Goal: Task Accomplishment & Management: Complete application form

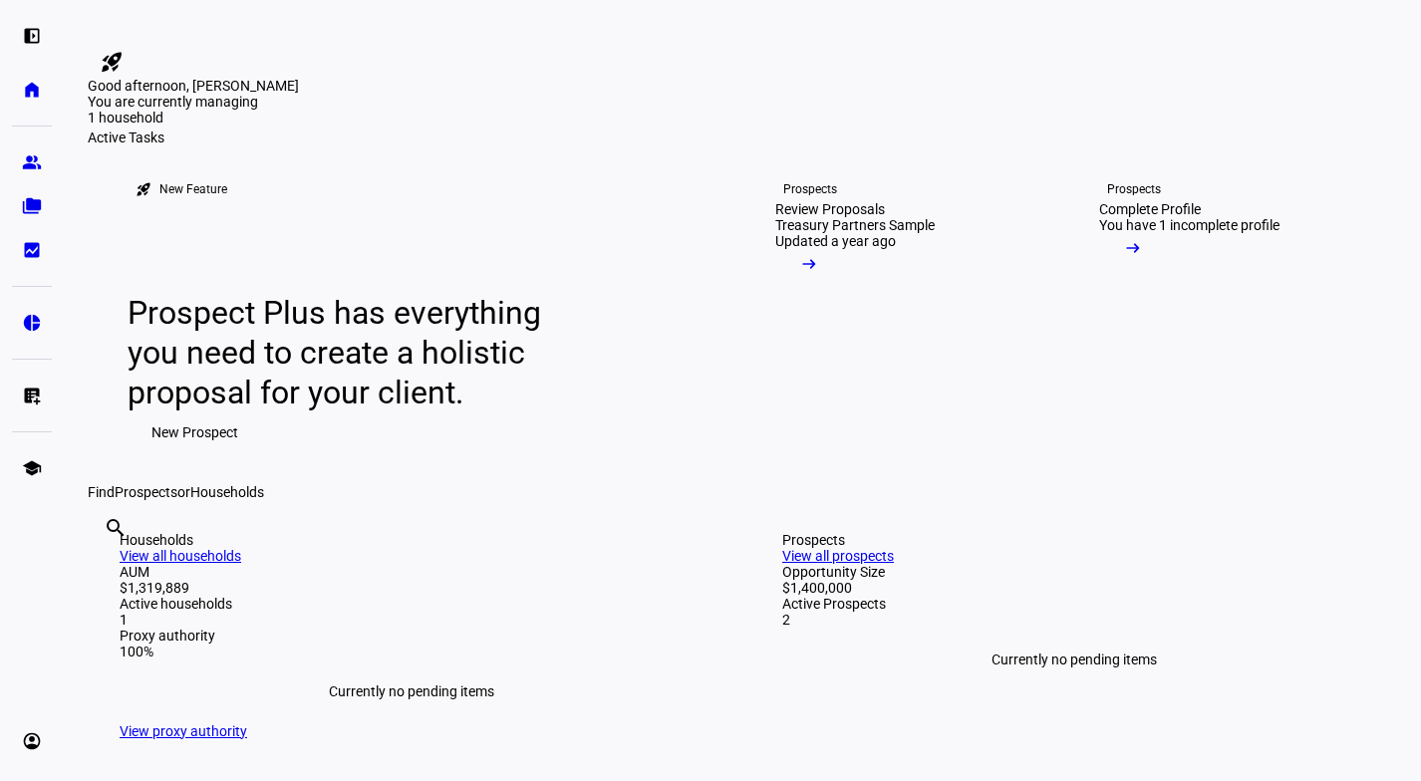
click at [1173, 417] on link "Prospects Complete Profile You have 1 incomplete profile arrow_right_alt" at bounding box center [1221, 314] width 308 height 339
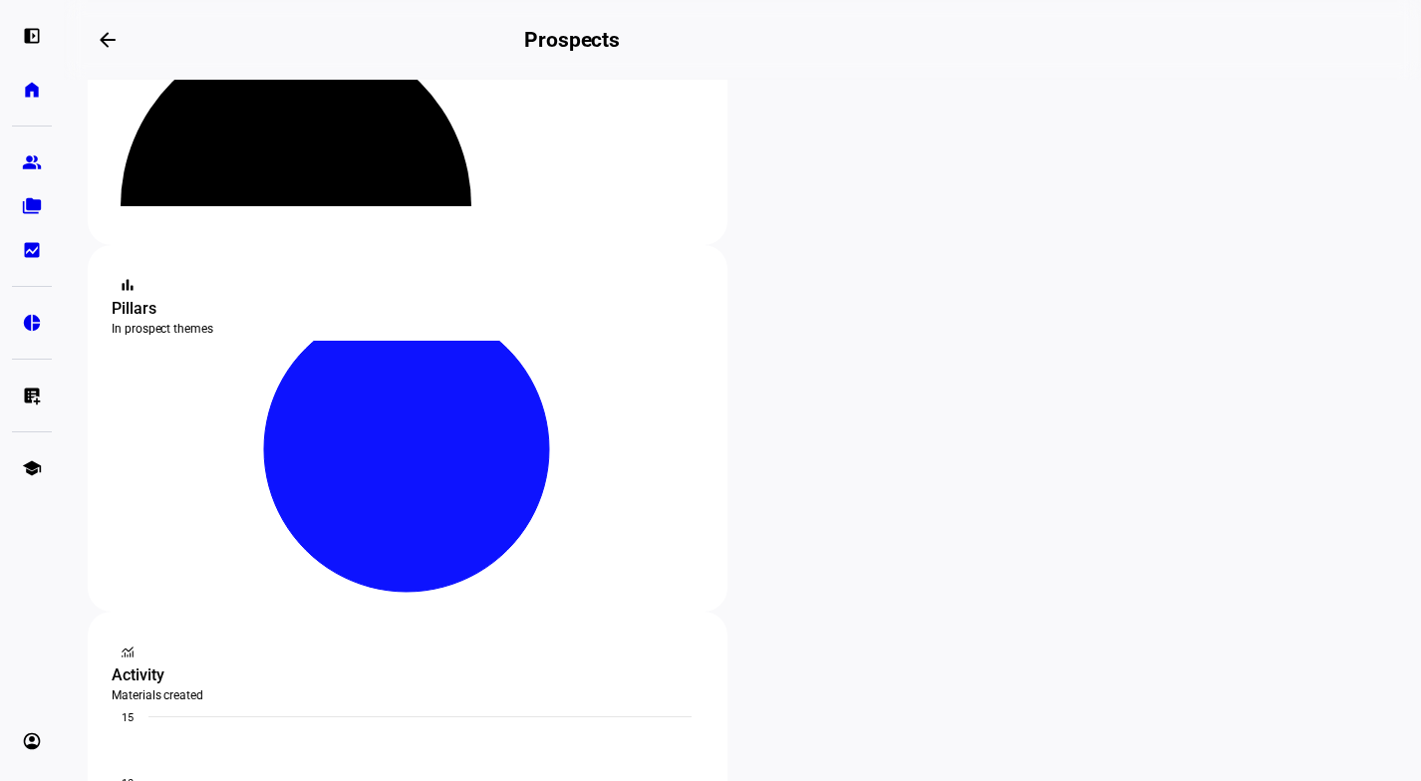
scroll to position [226, 0]
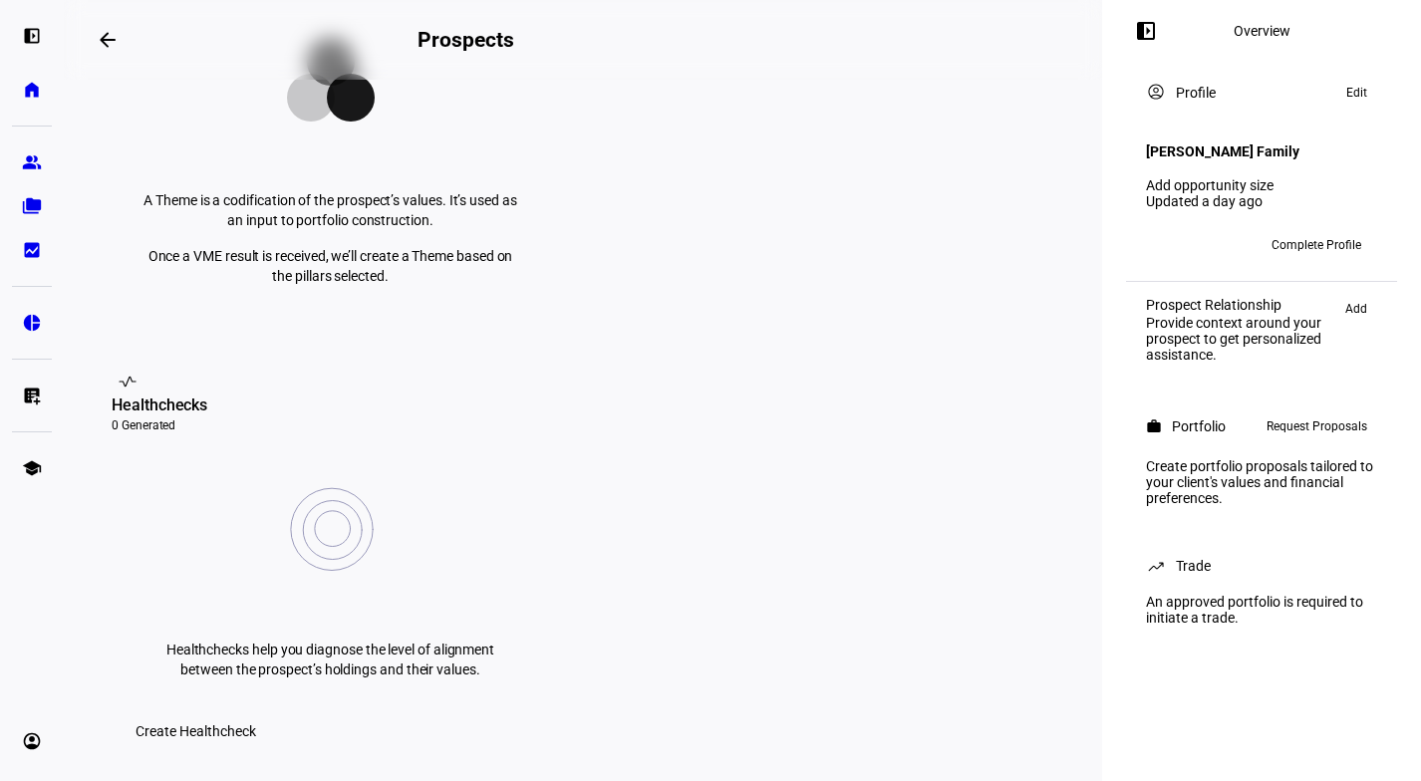
scroll to position [493, 0]
click at [553, 649] on div at bounding box center [710, 390] width 1421 height 781
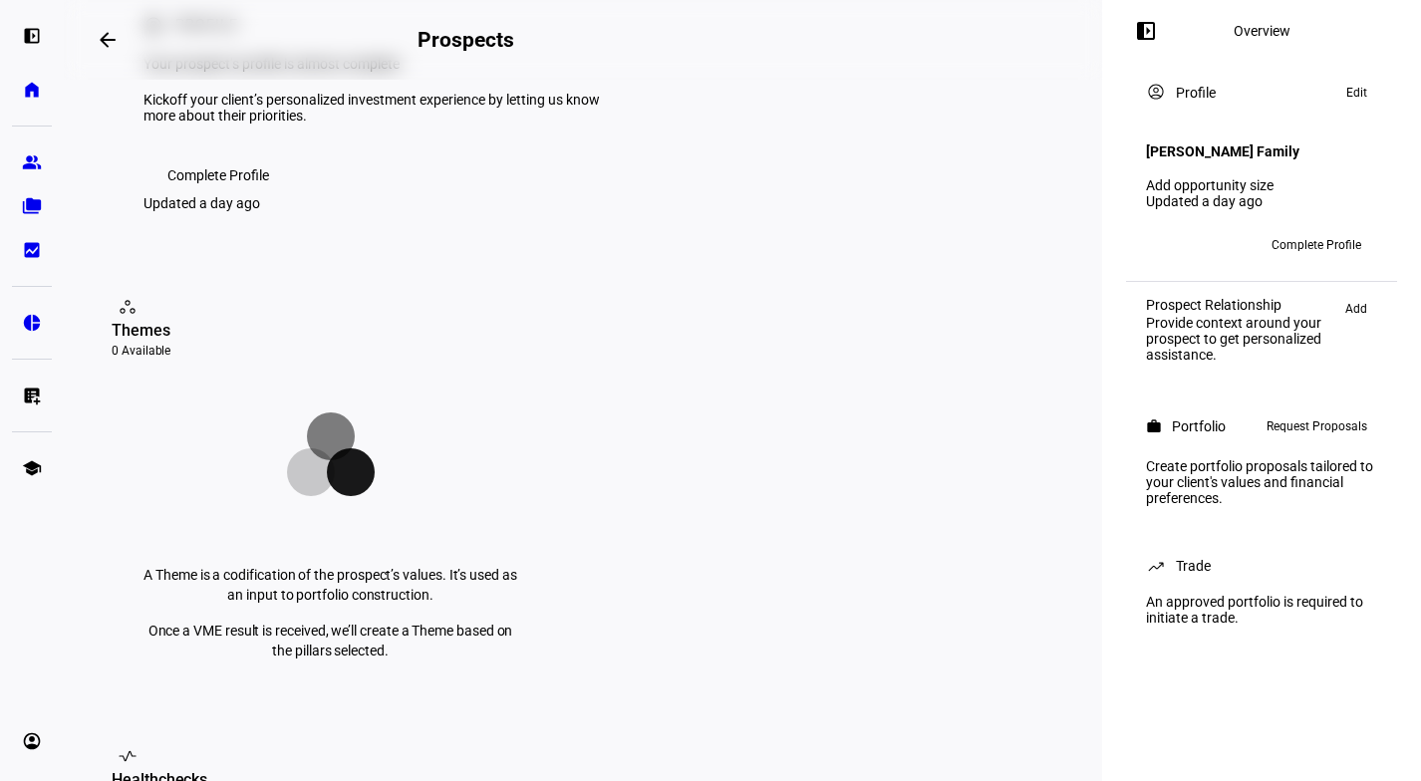
scroll to position [0, 0]
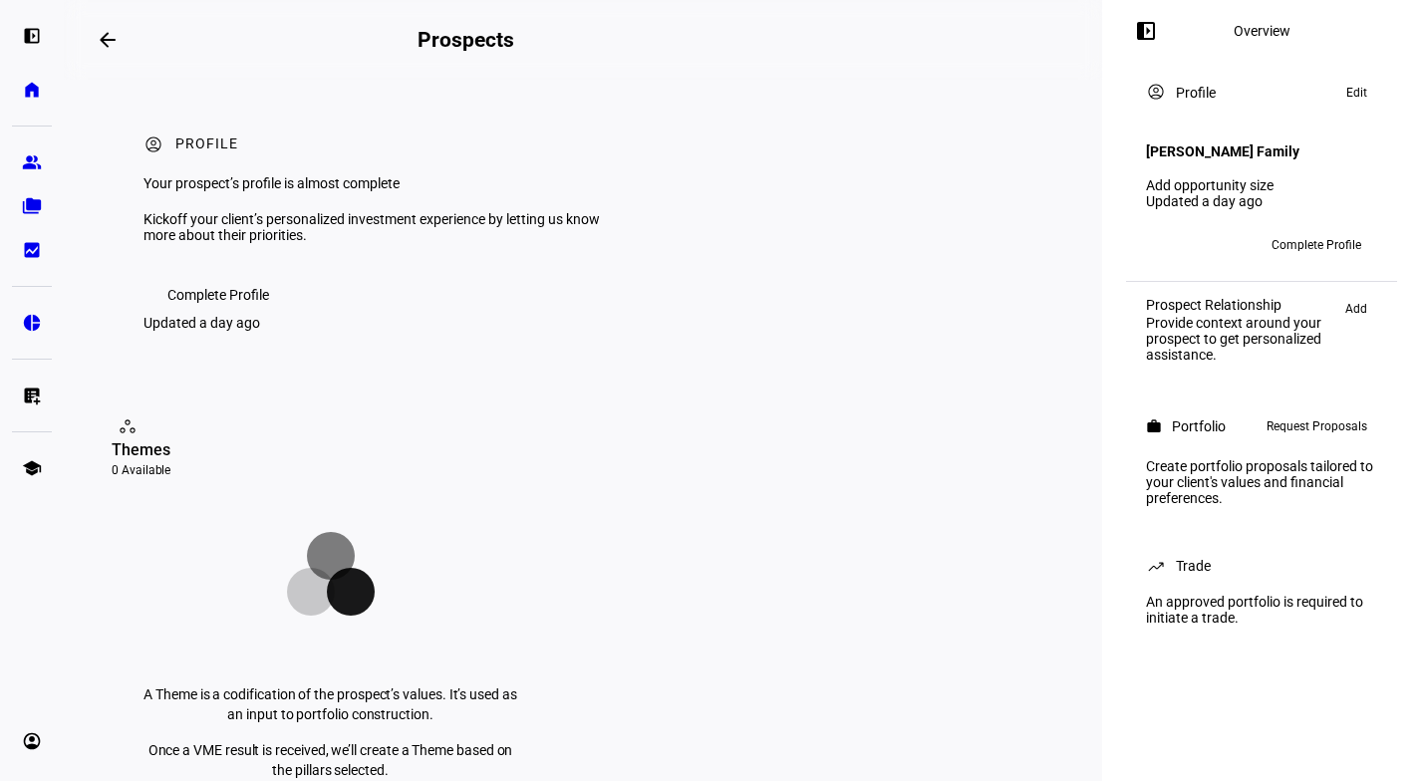
click at [210, 315] on span "Complete Profile" at bounding box center [218, 295] width 102 height 40
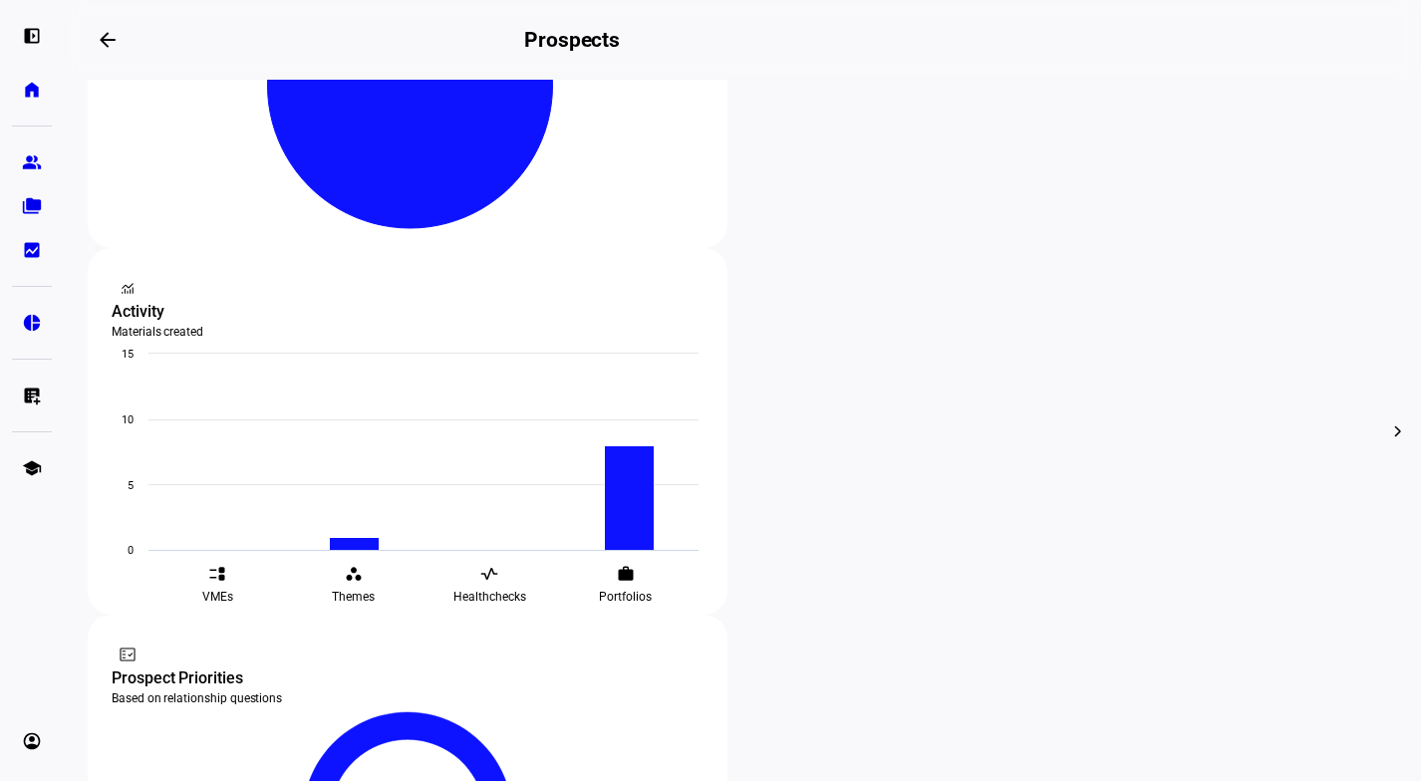
scroll to position [586, 0]
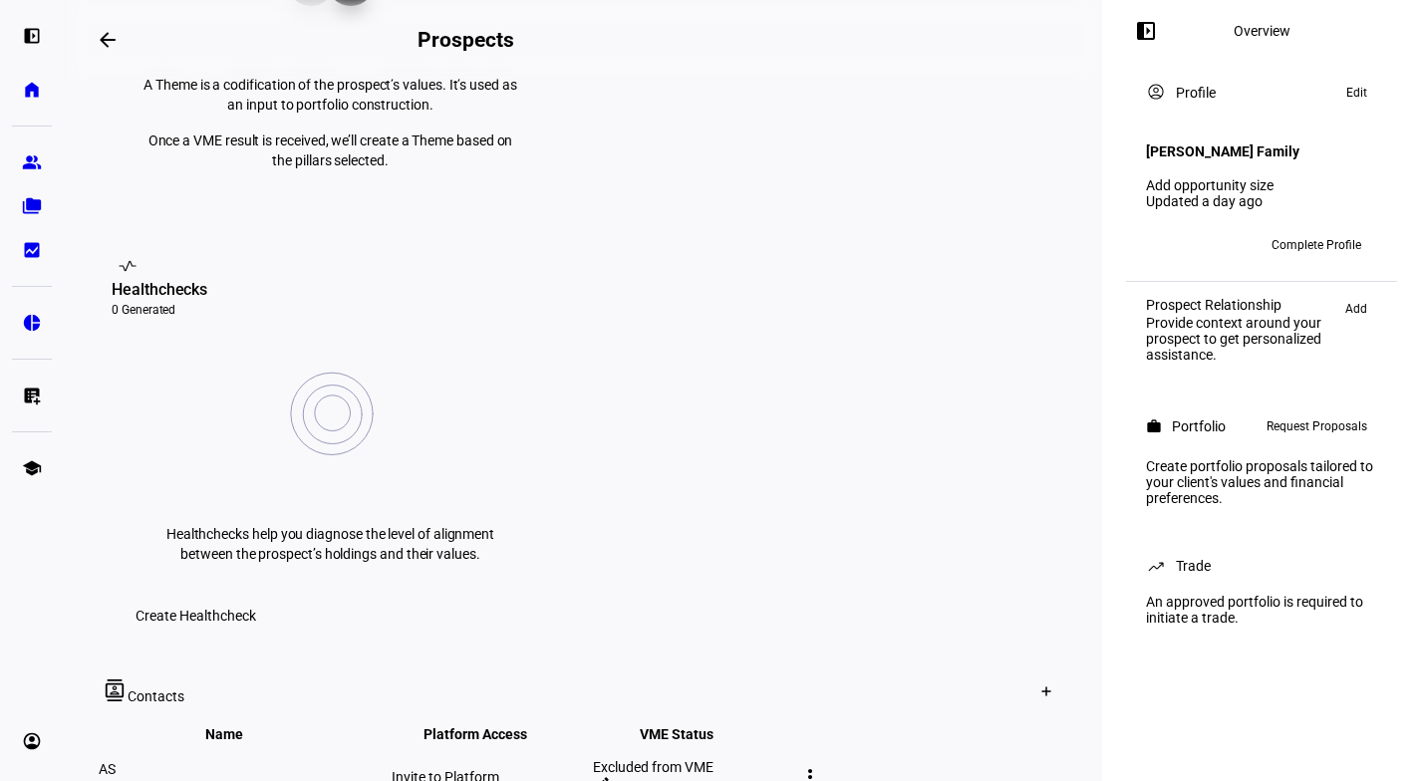
scroll to position [626, 0]
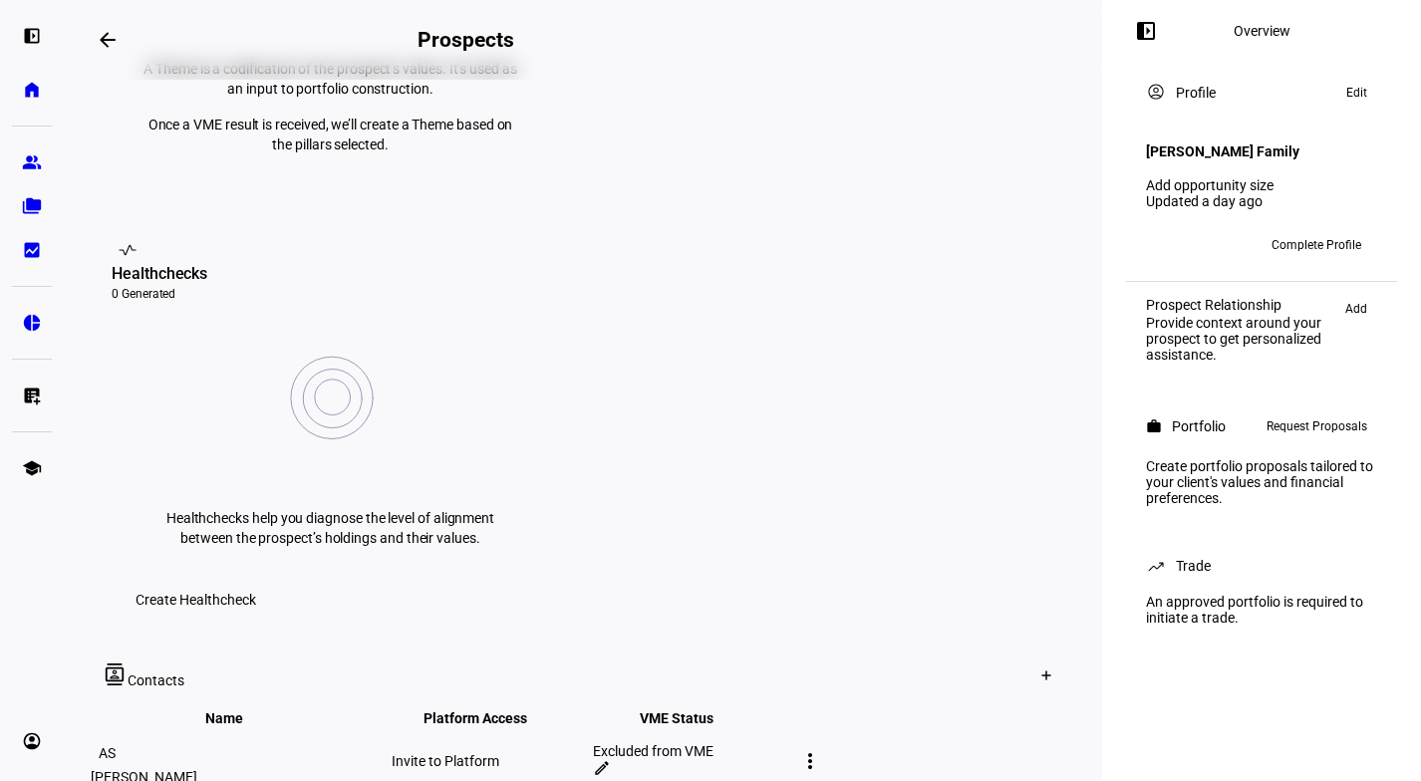
click at [611, 759] on mat-icon "edit" at bounding box center [602, 768] width 18 height 18
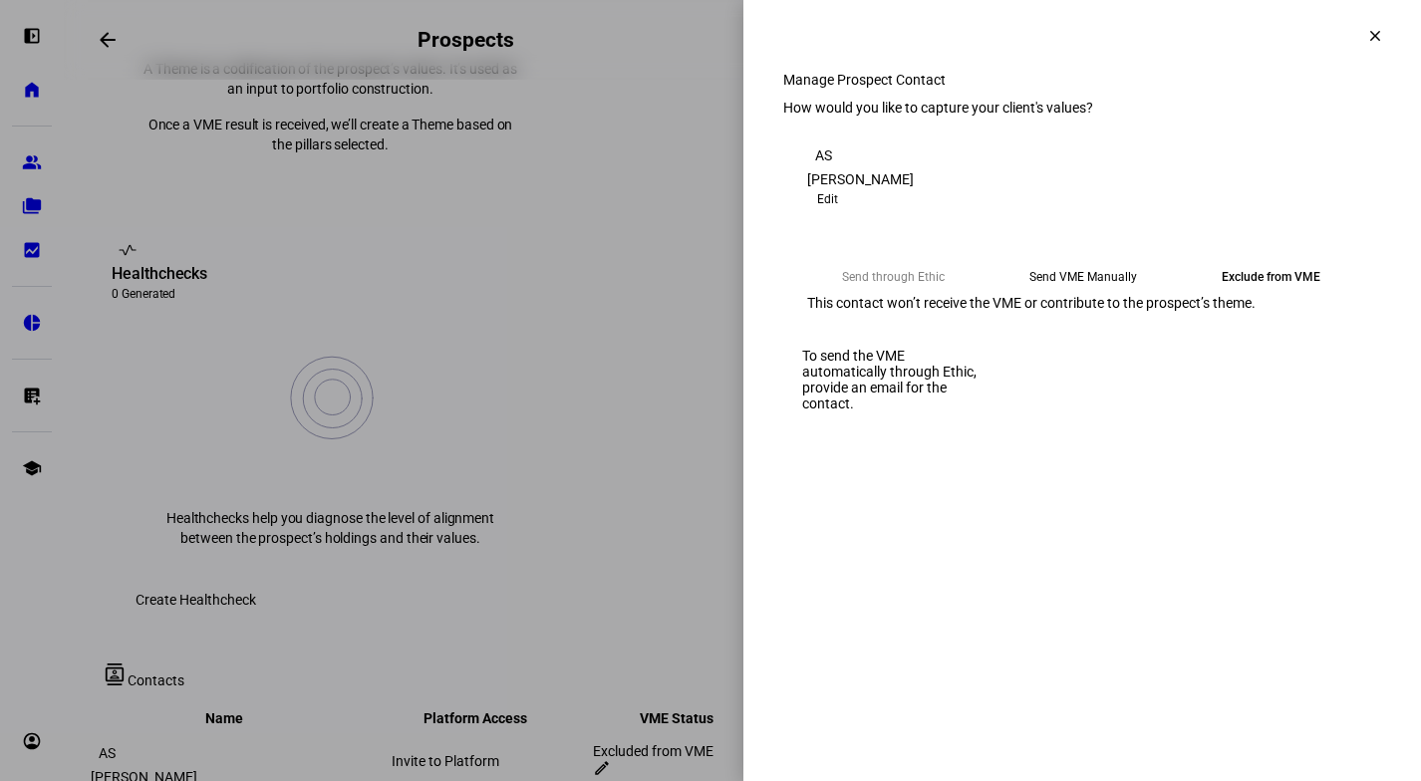
click at [929, 295] on eth-mega-radio-button "Send through Ethic" at bounding box center [893, 277] width 173 height 36
click at [890, 295] on eth-mega-radio-button "Send through Ethic" at bounding box center [893, 277] width 173 height 36
click at [838, 211] on span "Edit" at bounding box center [827, 199] width 21 height 24
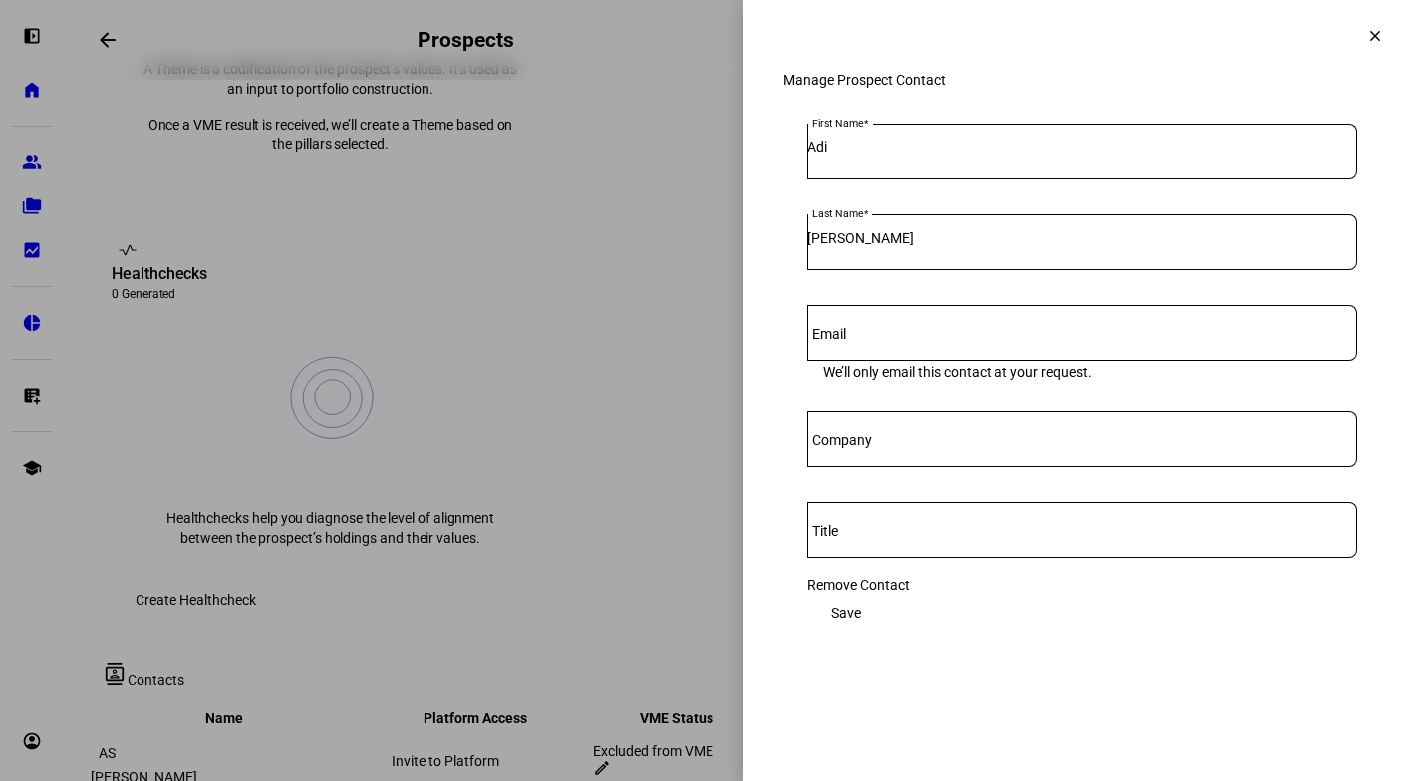
click at [1360, 29] on span at bounding box center [1375, 36] width 48 height 48
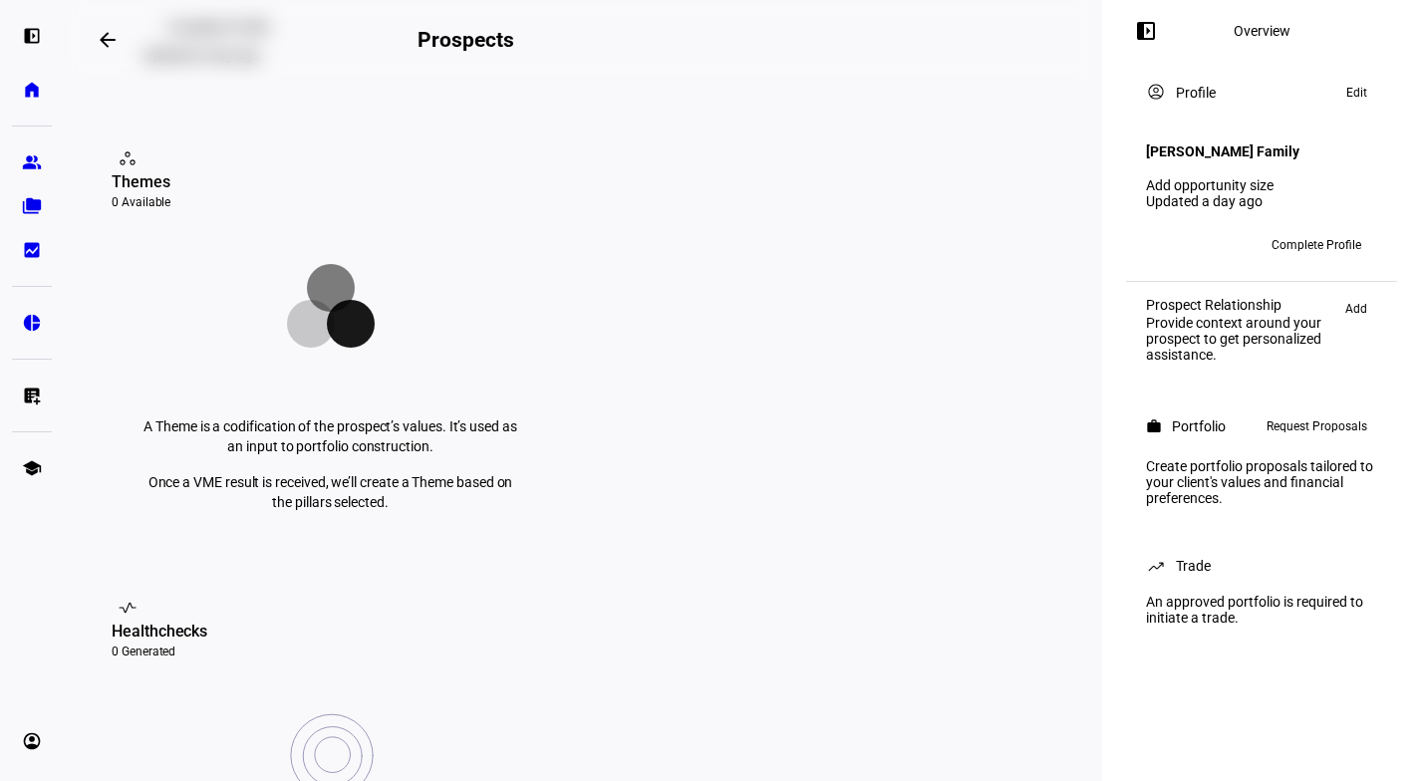
scroll to position [0, 0]
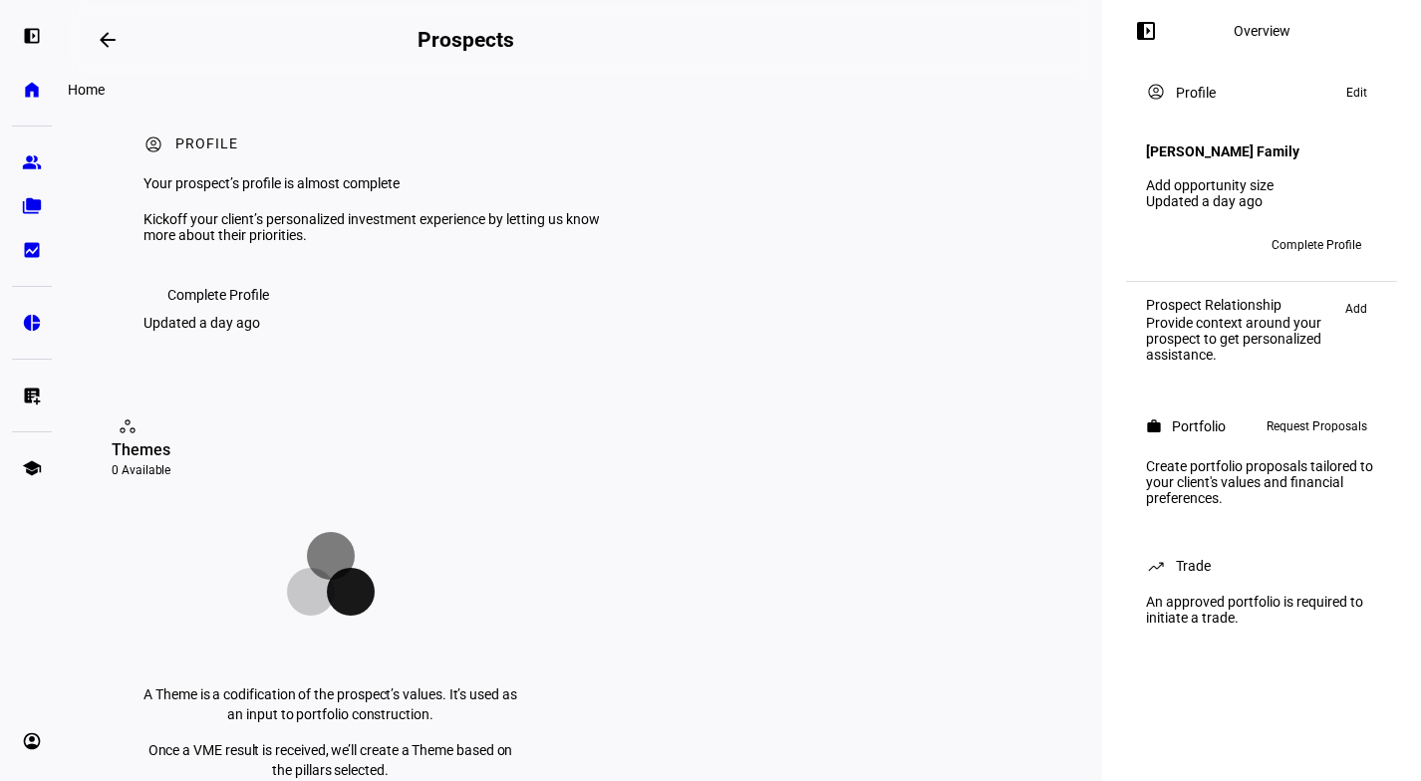
click at [33, 95] on eth-mat-symbol "home" at bounding box center [32, 90] width 20 height 20
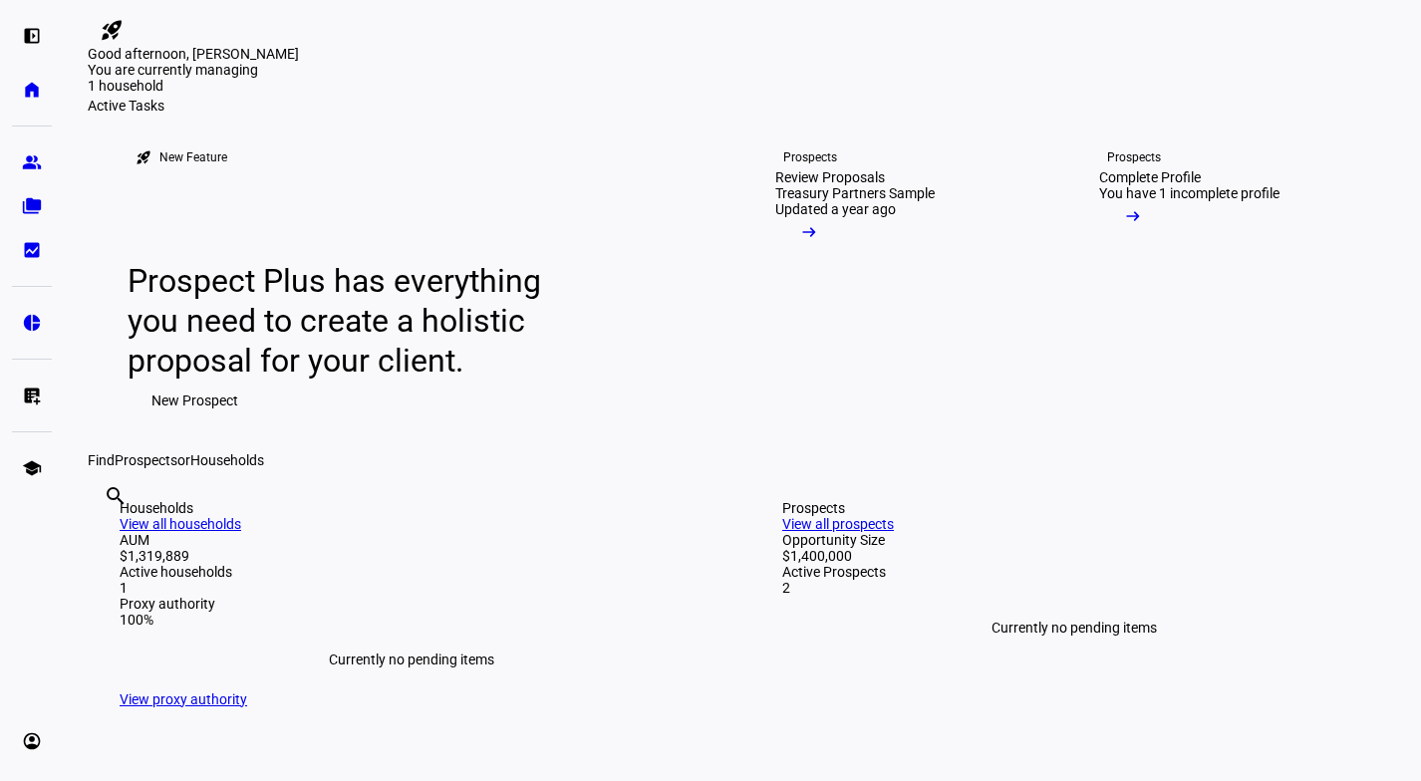
scroll to position [31, 0]
click at [212, 421] on span "New Prospect" at bounding box center [194, 402] width 87 height 40
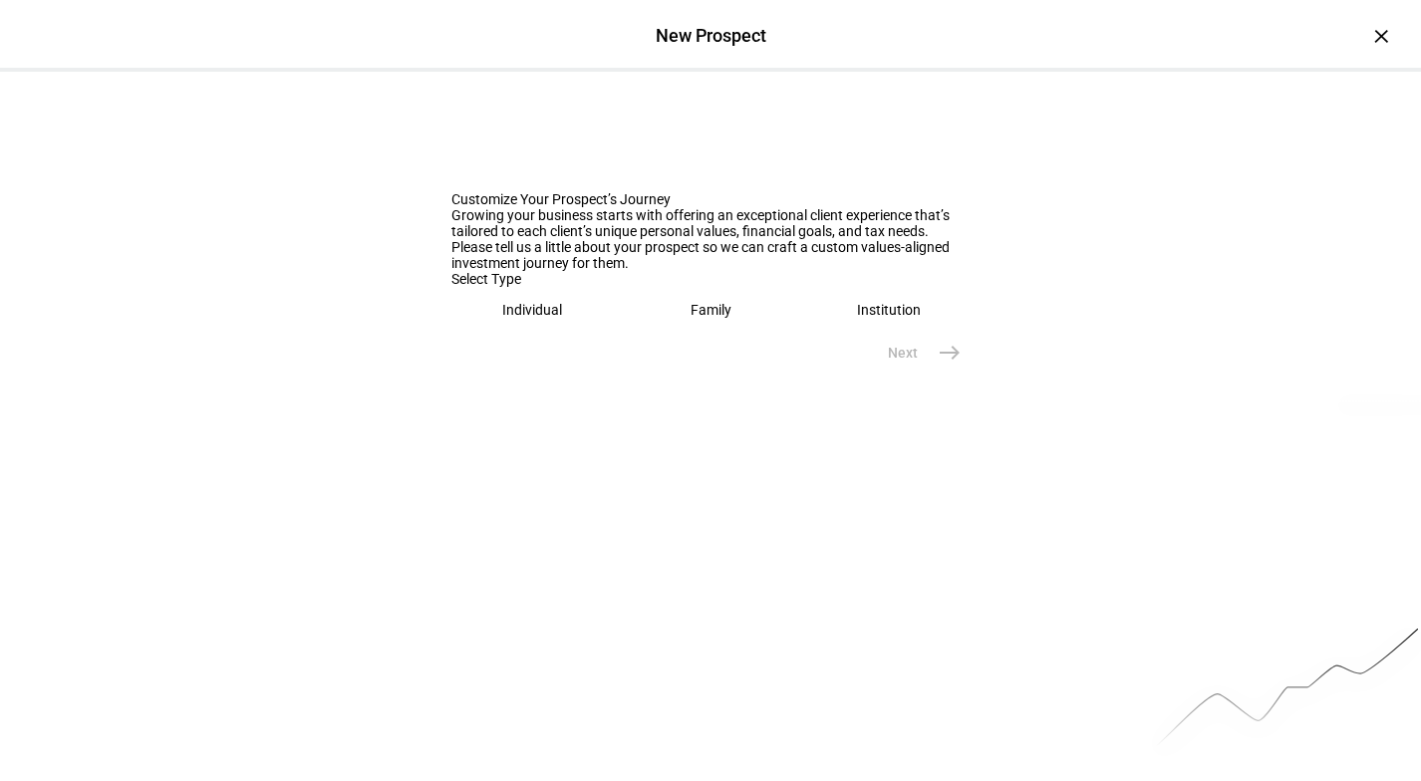
click at [717, 333] on eth-mega-radio-button "Family" at bounding box center [711, 310] width 162 height 46
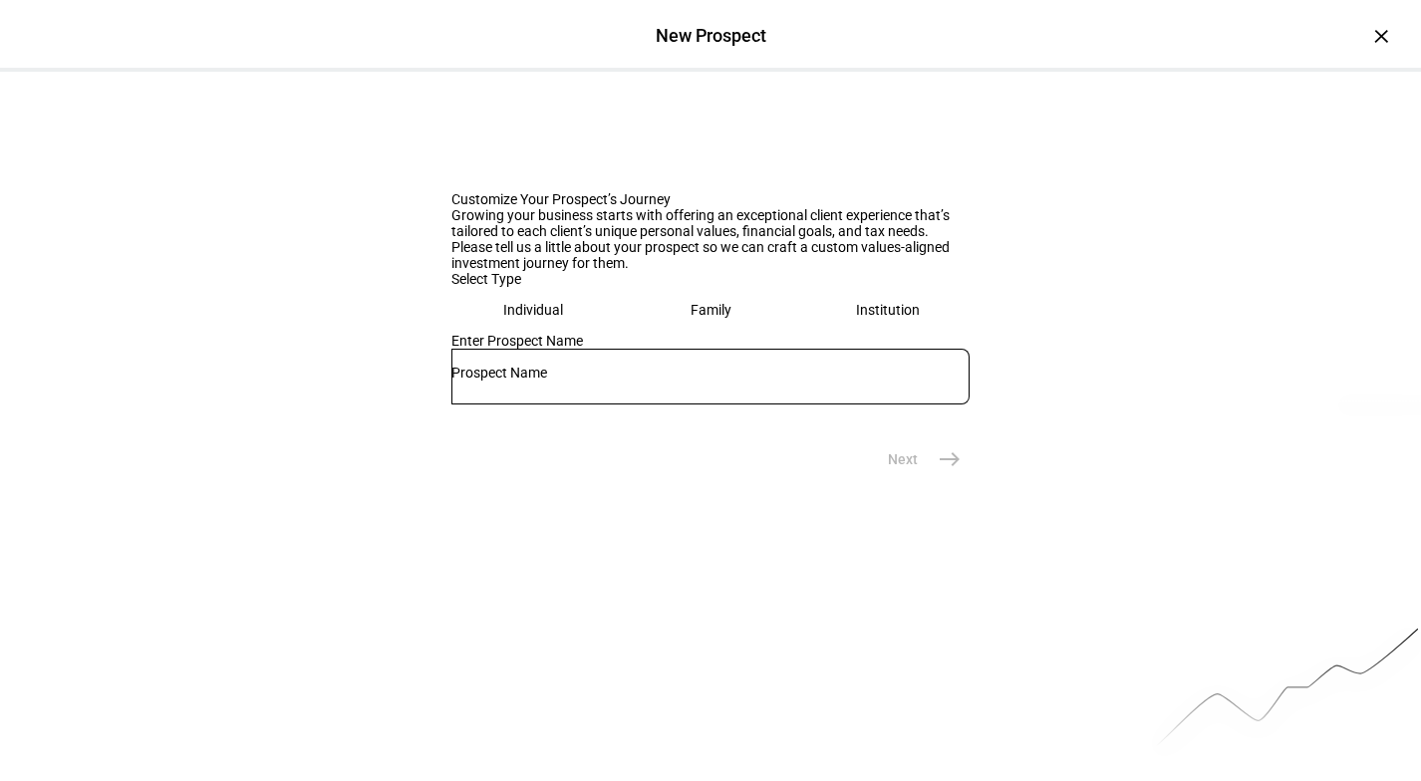
click at [628, 381] on input "text" at bounding box center [710, 373] width 518 height 16
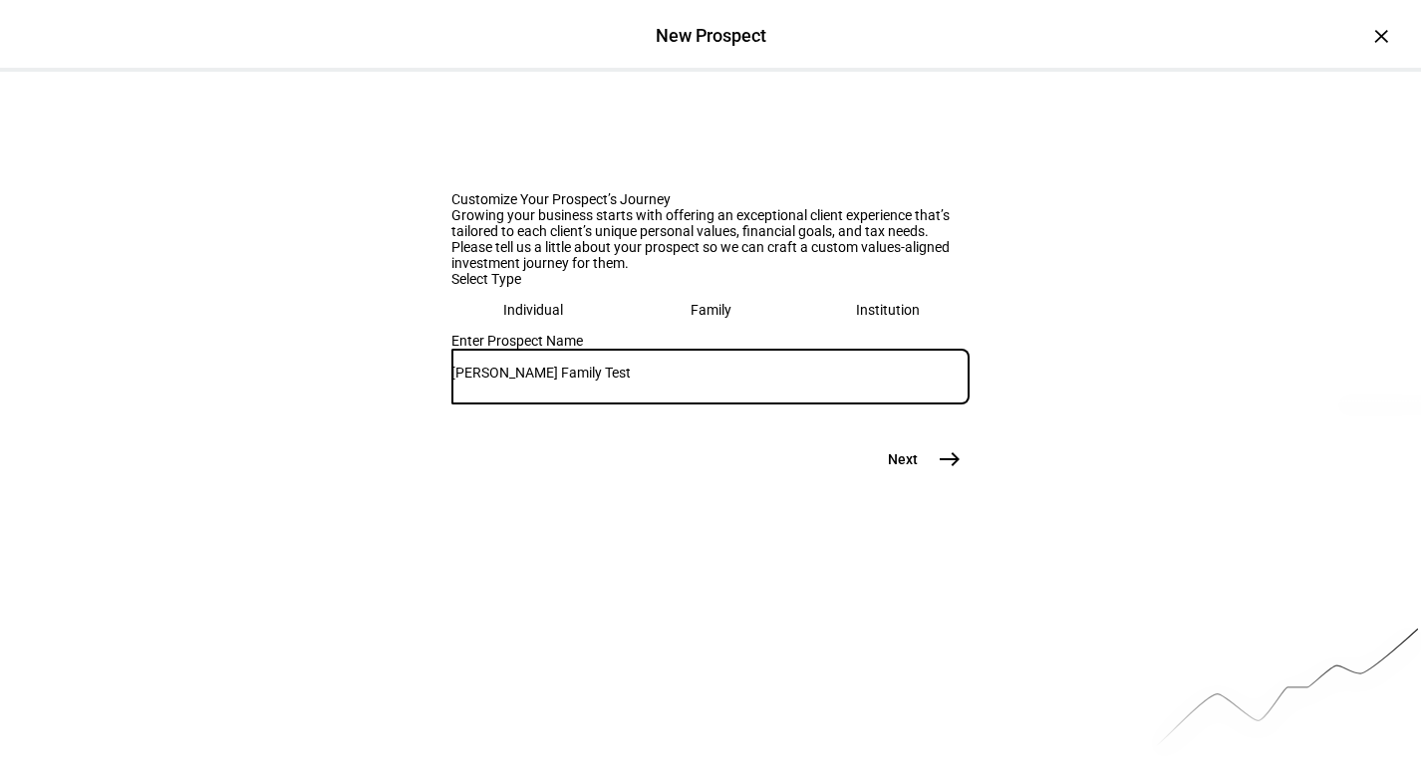
scroll to position [157, 0]
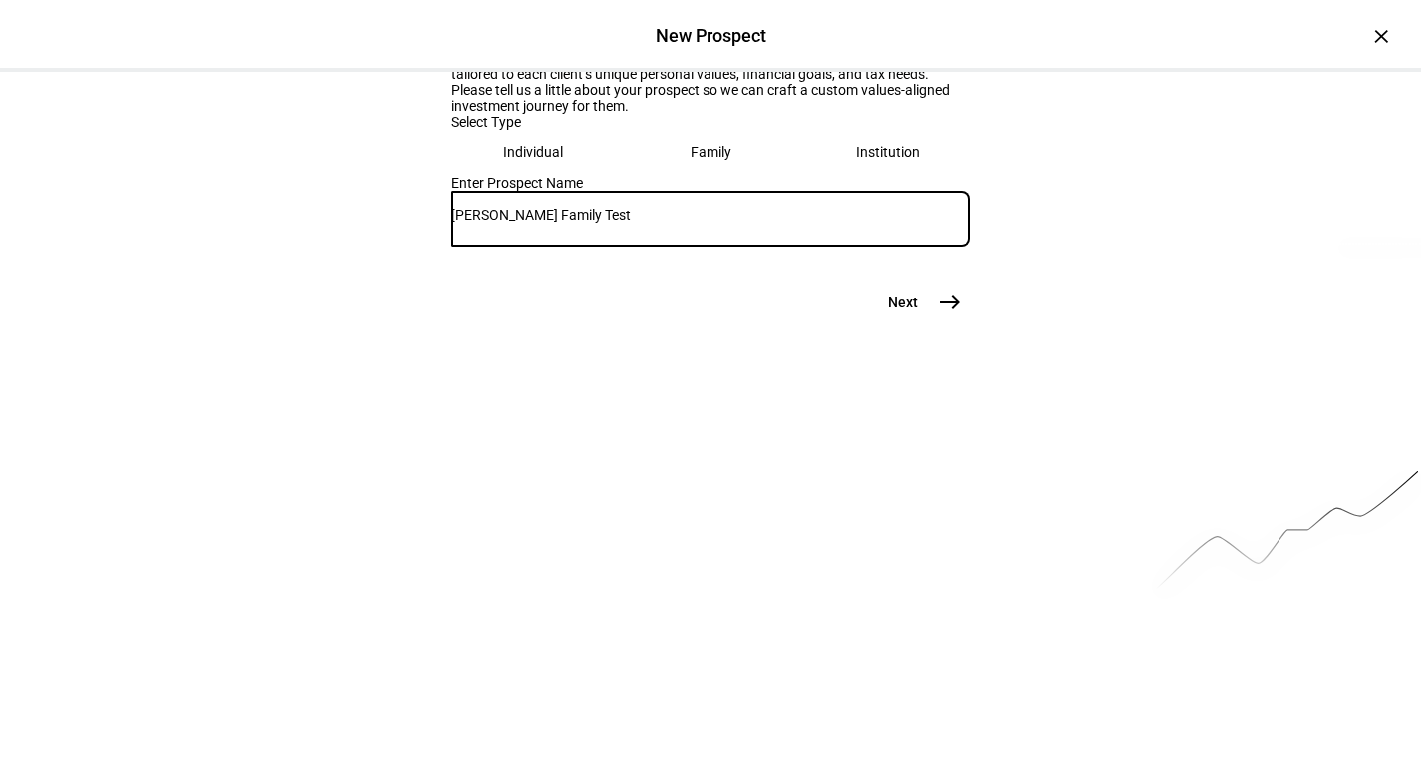
type input "[PERSON_NAME] Family Test"
click at [929, 322] on button "Next east" at bounding box center [917, 302] width 106 height 40
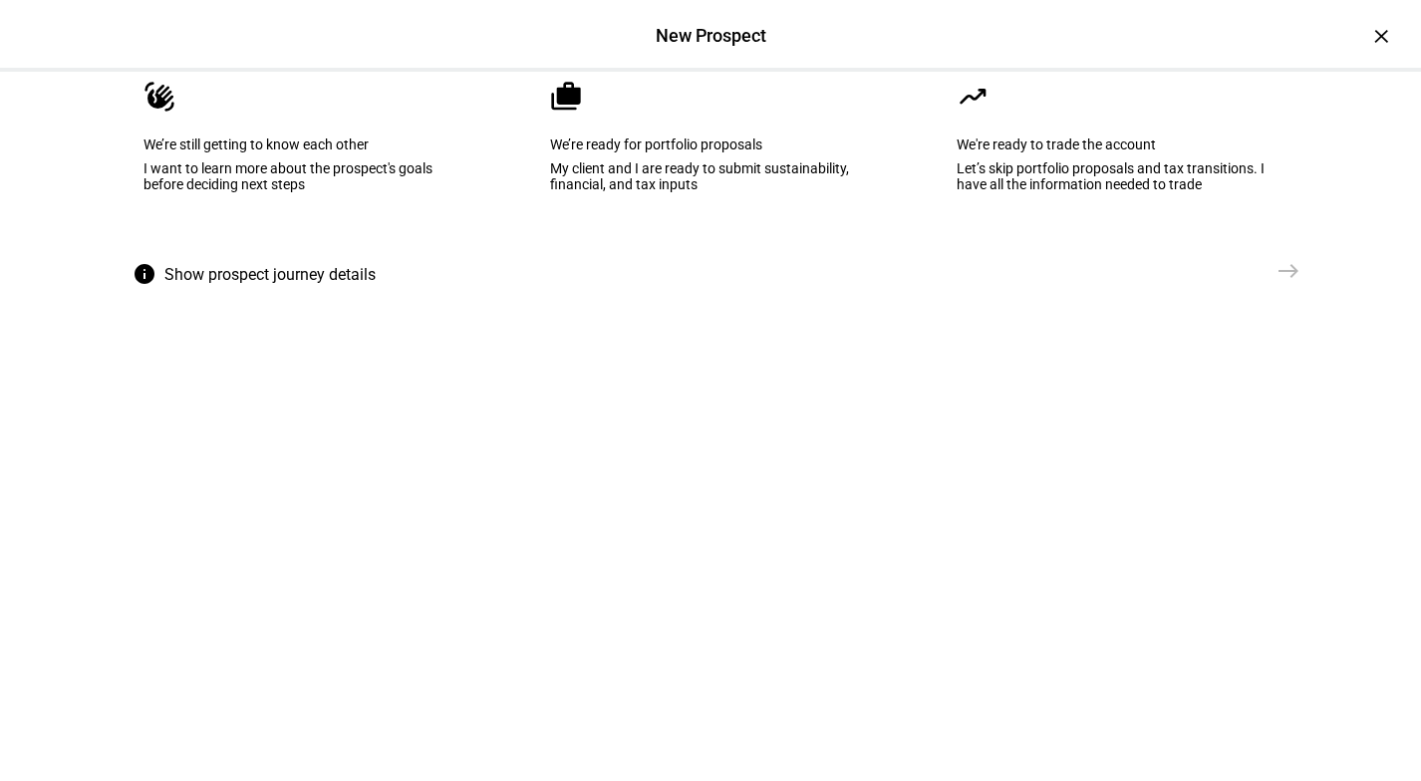
click at [312, 246] on eth-mega-radio-button "waving_hand We’re still getting to know each other I want to learn more about t…" at bounding box center [304, 150] width 383 height 201
click at [1262, 291] on button "Send [GEOGRAPHIC_DATA]" at bounding box center [1238, 271] width 139 height 40
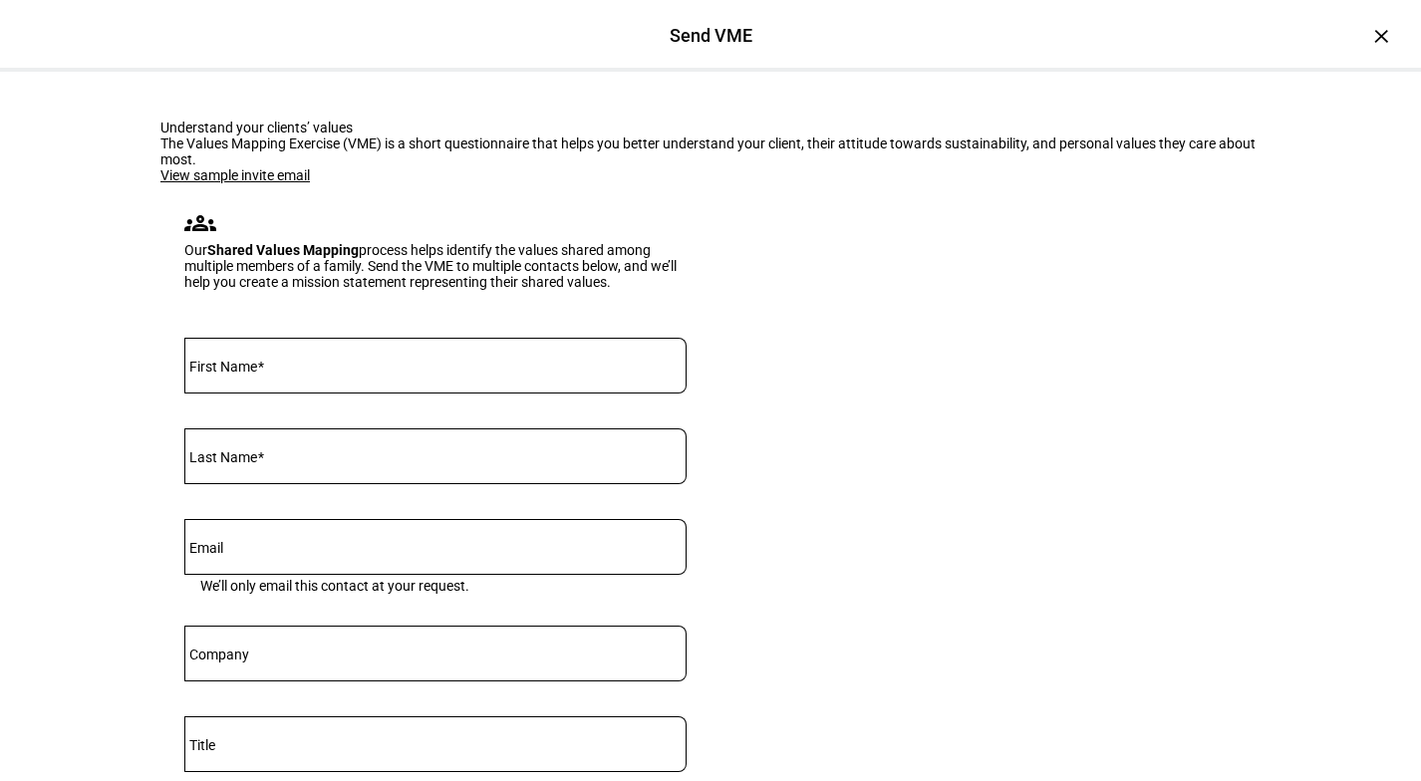
click at [10, 372] on div "Understand your clients’ values The Values Mapping Exercise (VME) is a short qu…" at bounding box center [710, 545] width 1421 height 947
